Goal: Information Seeking & Learning: Learn about a topic

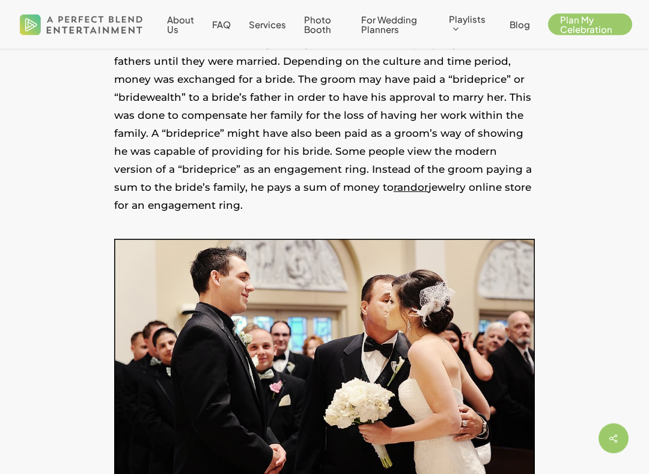
scroll to position [710, 0]
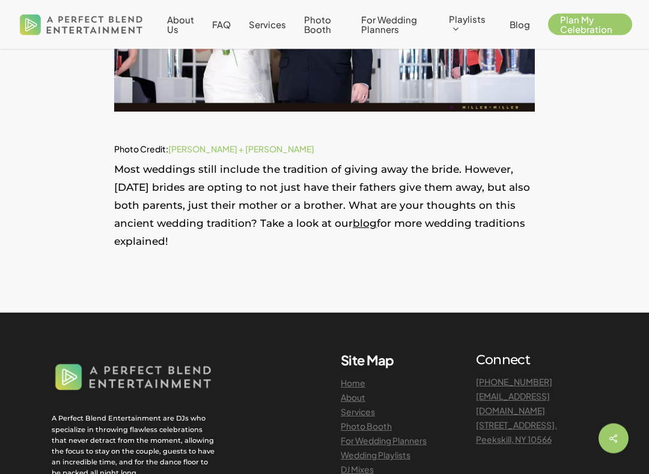
scroll to position [1605, 0]
click at [360, 228] on link "blog" at bounding box center [364, 223] width 24 height 12
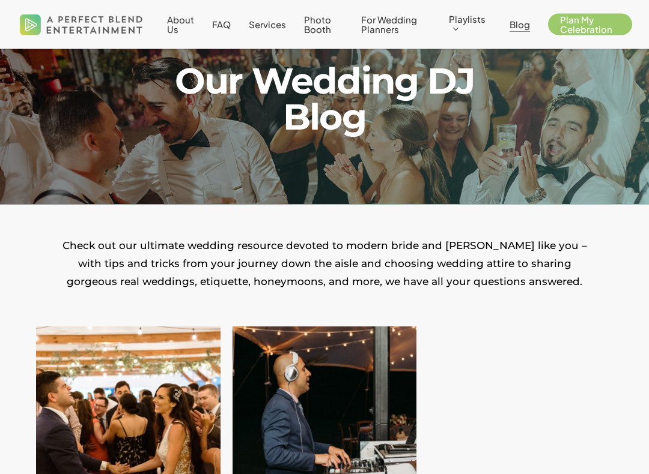
scroll to position [71, 0]
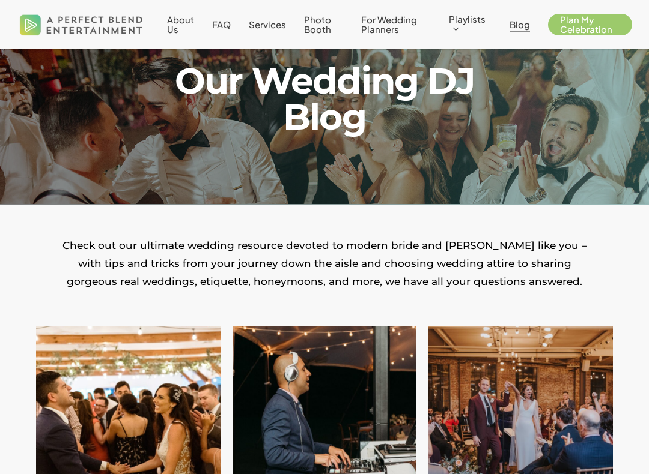
click at [384, 26] on span "For Wedding Planners" at bounding box center [389, 24] width 56 height 21
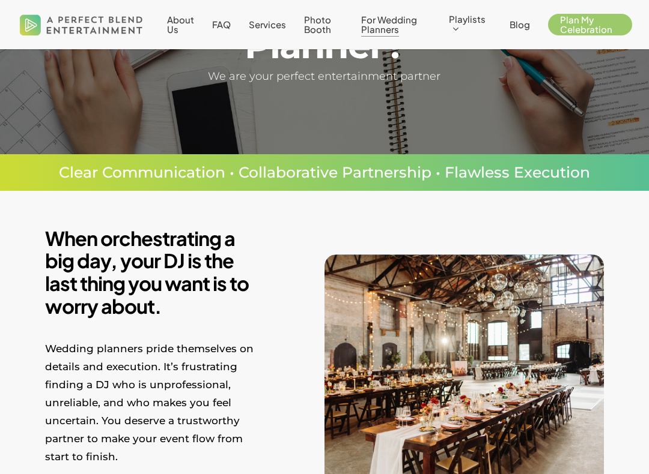
scroll to position [132, 0]
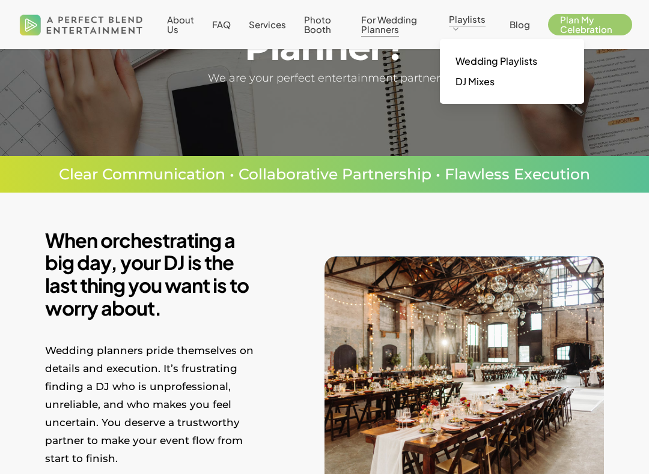
click at [520, 63] on span "Wedding Playlists" at bounding box center [496, 61] width 82 height 13
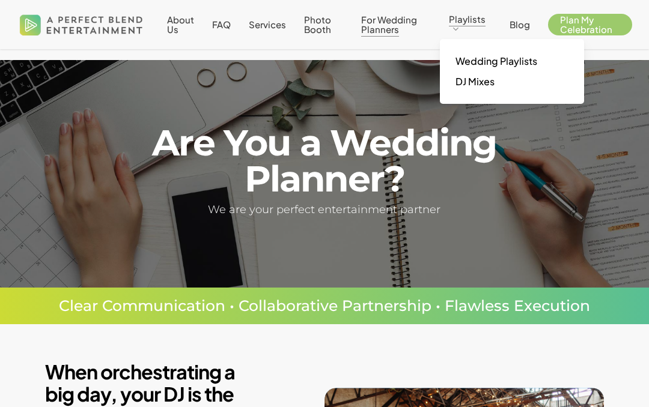
scroll to position [165, 0]
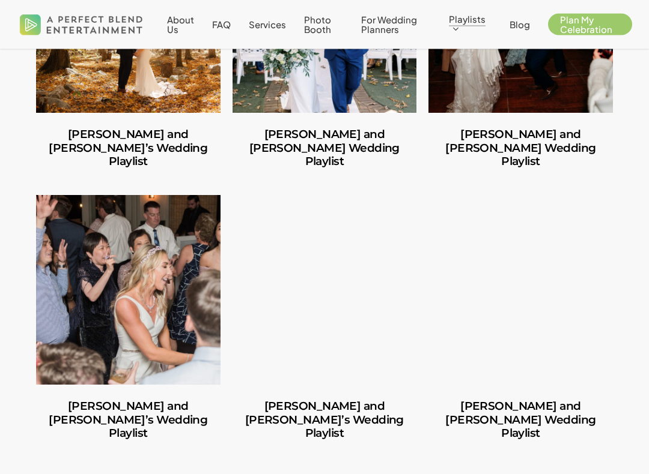
scroll to position [984, 0]
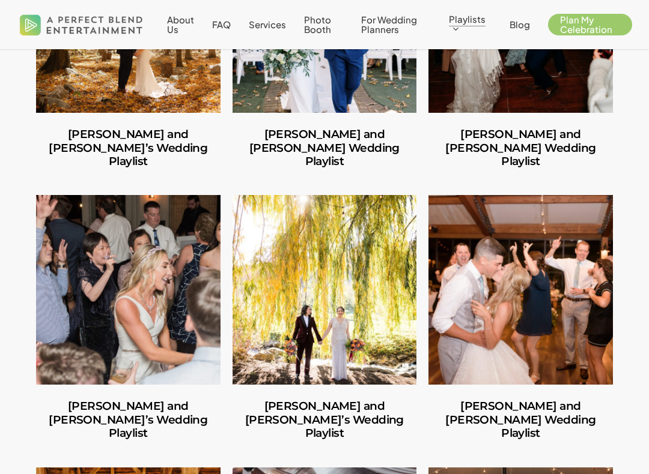
click at [344, 270] on link "Adriana and Jenna’s Wedding Playlist" at bounding box center [324, 290] width 184 height 190
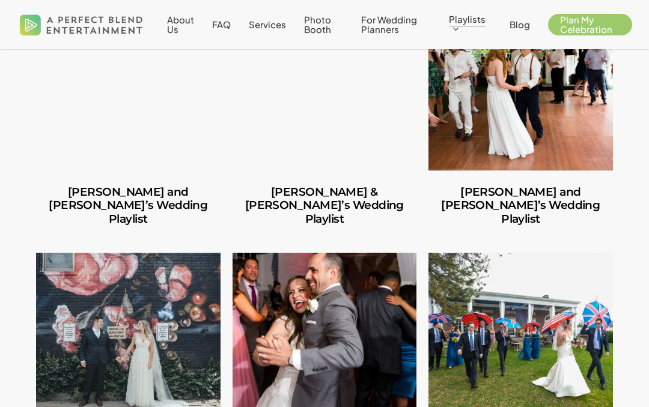
scroll to position [1786, 0]
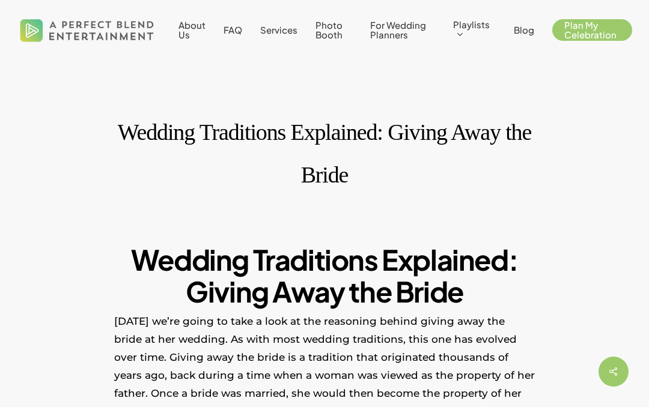
scroll to position [1639, 0]
